Goal: Task Accomplishment & Management: Manage account settings

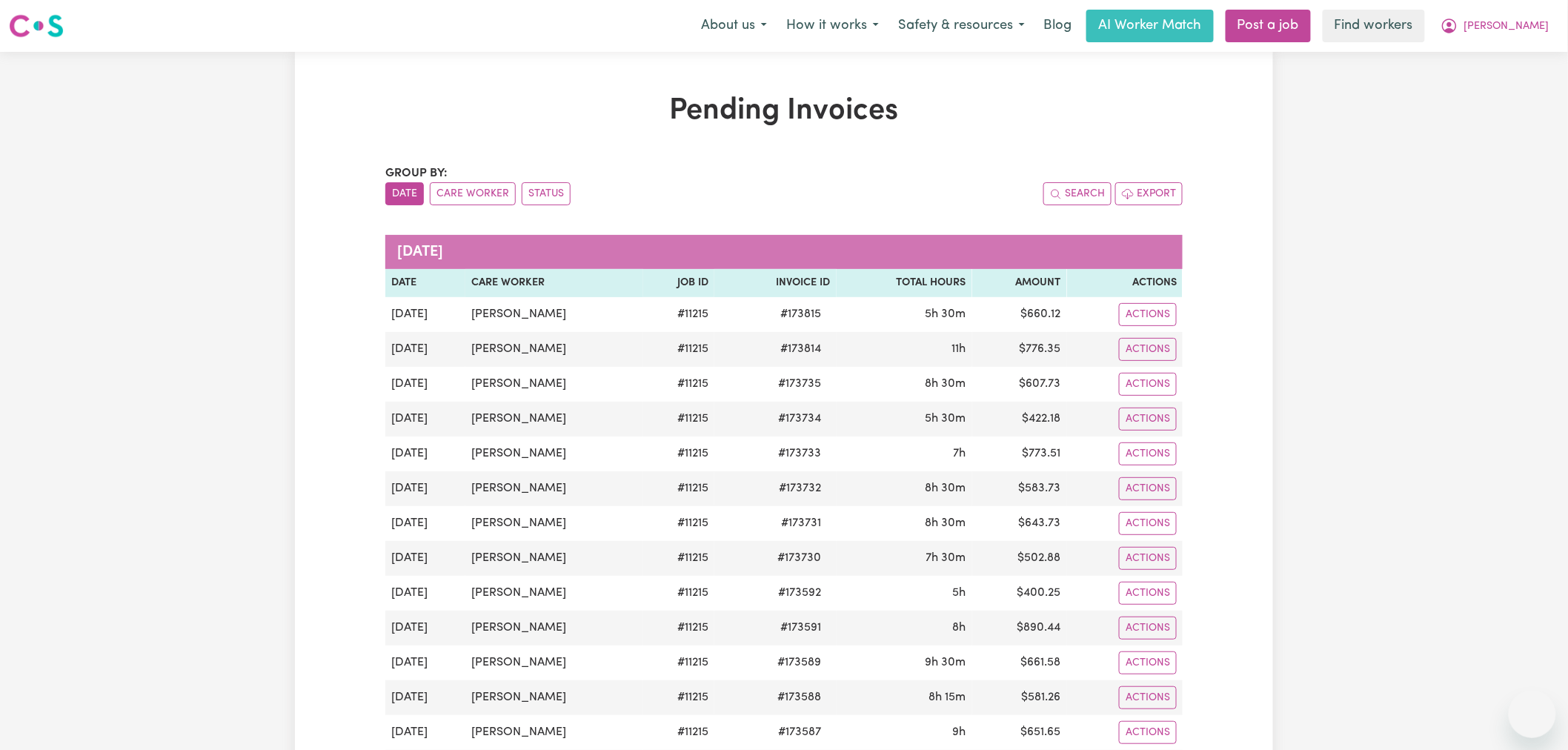
click at [1542, 20] on span "[PERSON_NAME]" at bounding box center [1507, 27] width 85 height 16
drag, startPoint x: 1535, startPoint y: 34, endPoint x: 1522, endPoint y: 65, distance: 33.6
click at [1522, 65] on link "My Dashboard" at bounding box center [1500, 58] width 117 height 28
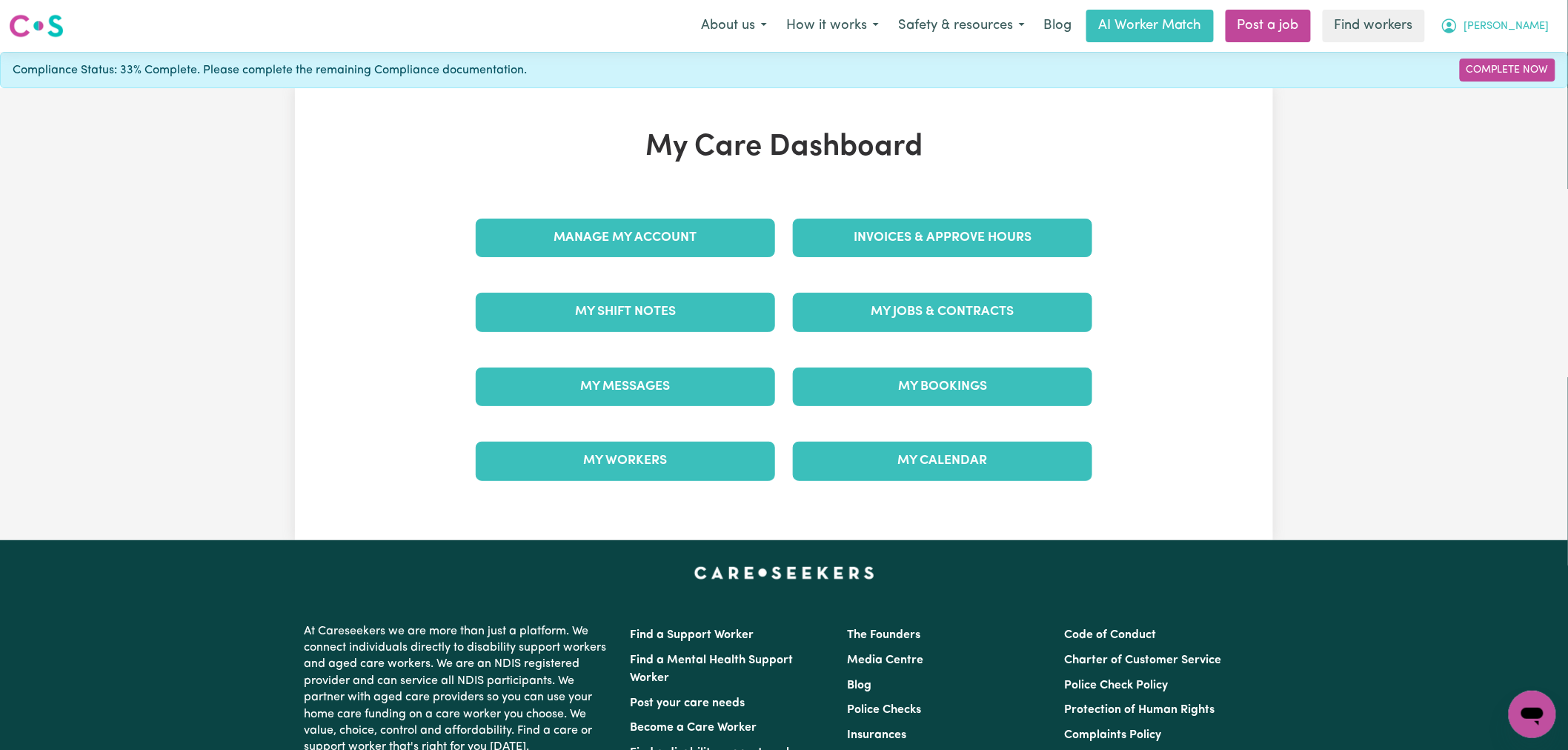
click at [1526, 25] on span "[PERSON_NAME]" at bounding box center [1507, 27] width 85 height 16
click at [1509, 91] on link "Logout" at bounding box center [1500, 85] width 117 height 28
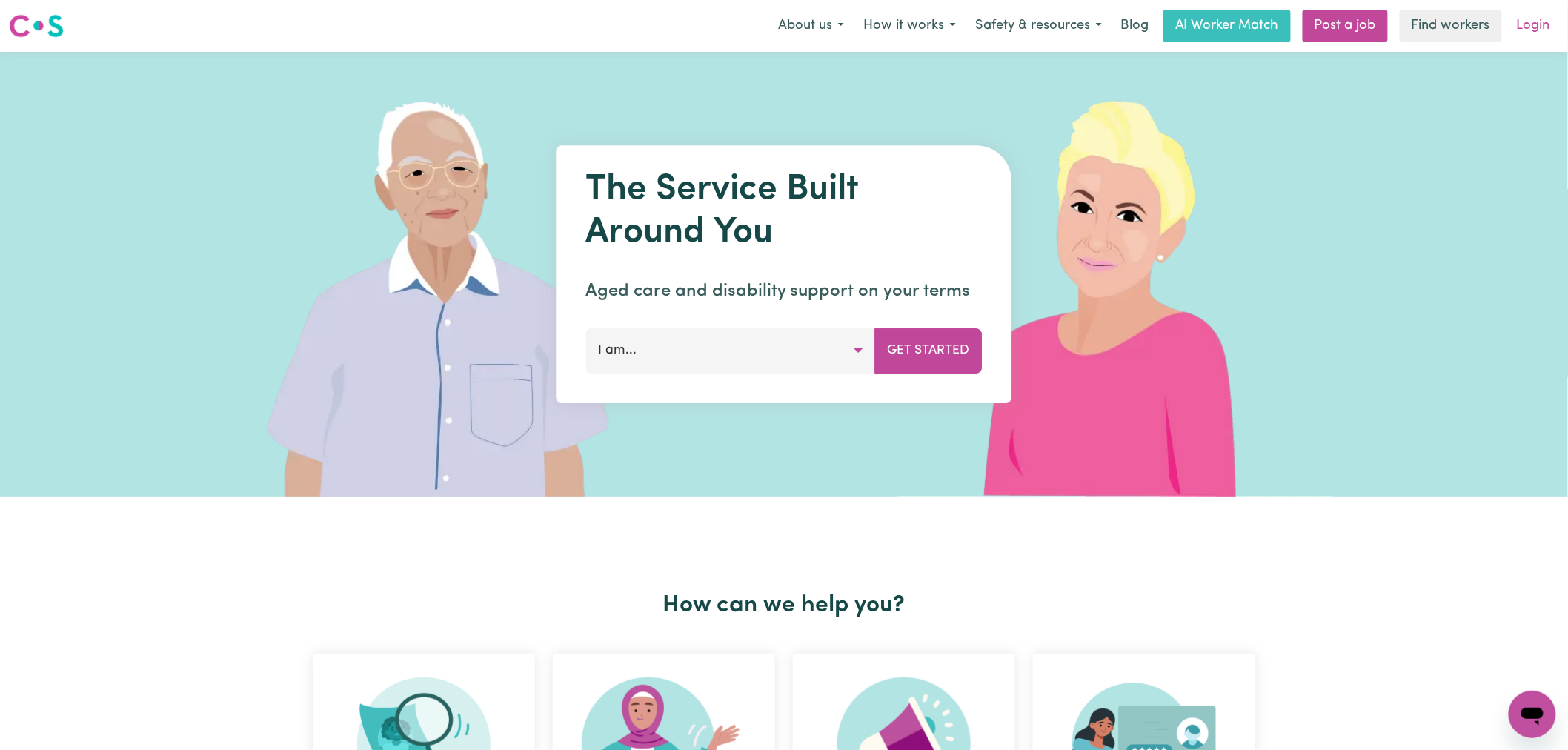
click at [1525, 26] on link "Login" at bounding box center [1534, 26] width 51 height 33
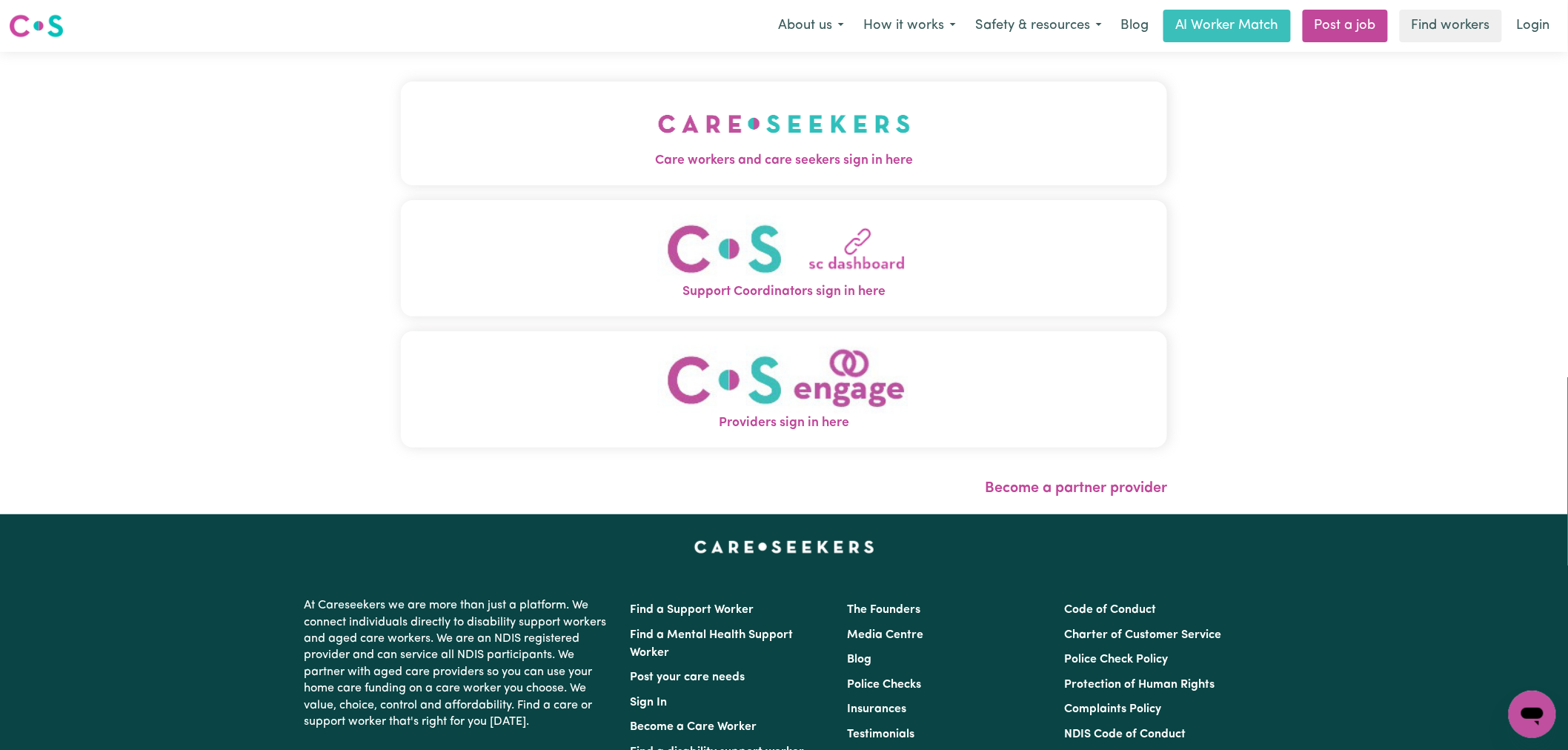
click at [544, 189] on div "Care workers and care seekers sign in here Support Coordinators sign in here Pr…" at bounding box center [784, 272] width 767 height 381
click at [566, 172] on button "Care workers and care seekers sign in here" at bounding box center [784, 133] width 767 height 104
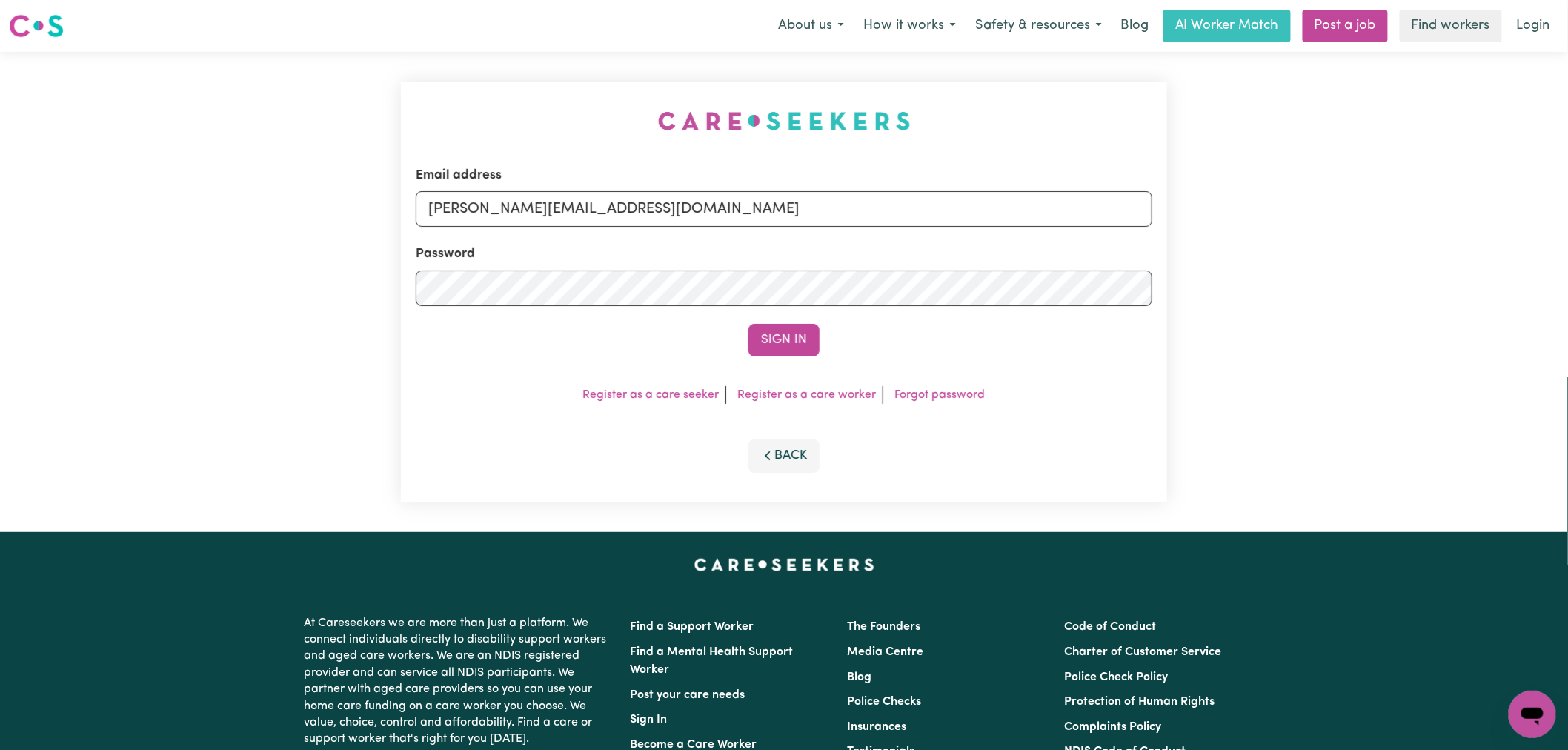
click at [813, 335] on button "Sign In" at bounding box center [784, 340] width 71 height 33
